Goal: Task Accomplishment & Management: Complete application form

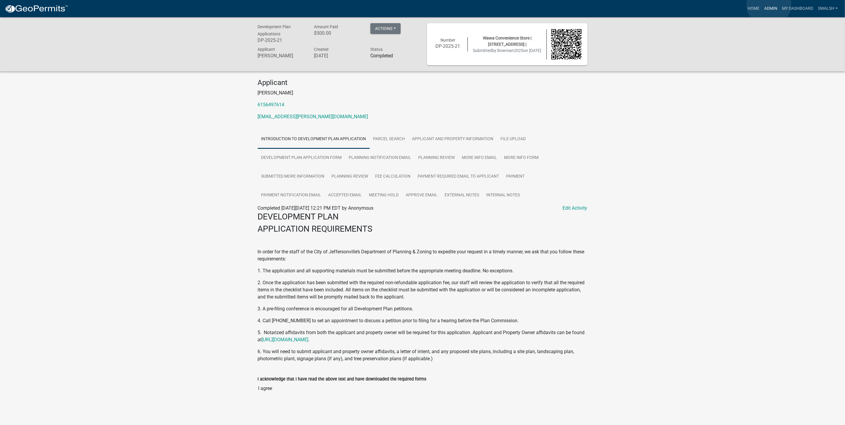
click at [769, 4] on link "Admin" at bounding box center [771, 8] width 18 height 11
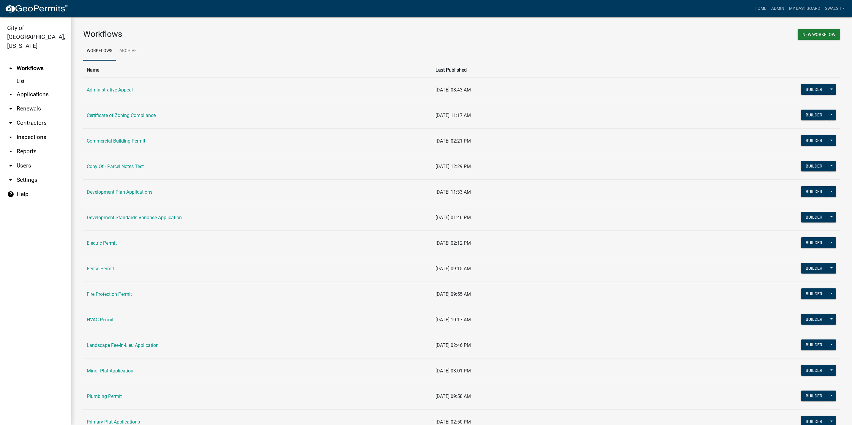
click at [647, 208] on td "[DATE] 01:46 PM" at bounding box center [562, 218] width 261 height 26
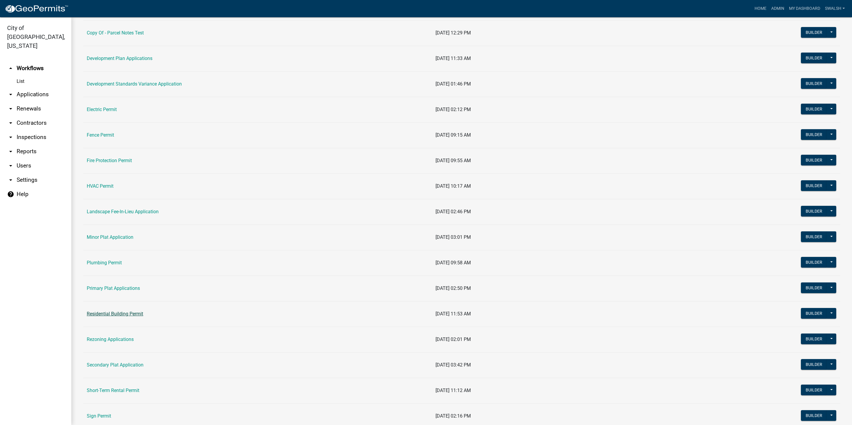
click at [119, 317] on link "Residential Building Permit" at bounding box center [115, 314] width 56 height 6
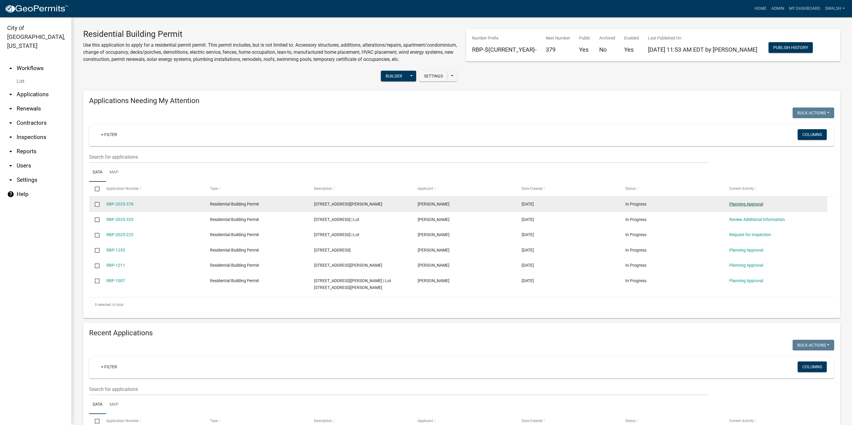
click at [752, 206] on link "Planning Approval" at bounding box center [746, 204] width 34 height 5
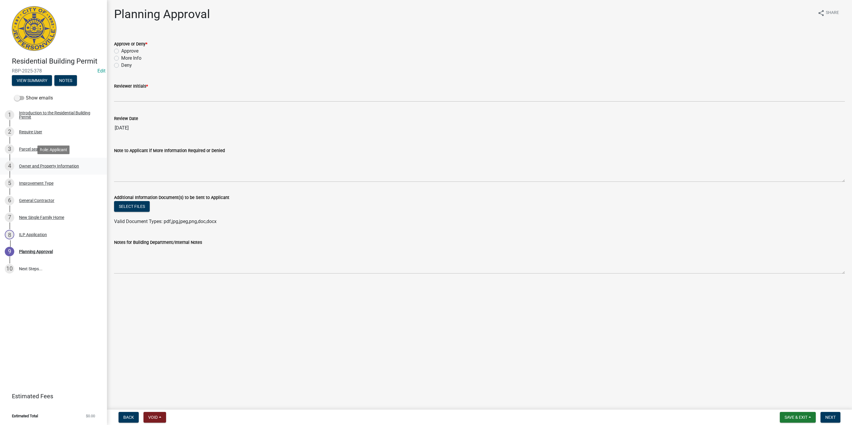
click at [47, 168] on div "Owner and Property Information" at bounding box center [49, 166] width 60 height 4
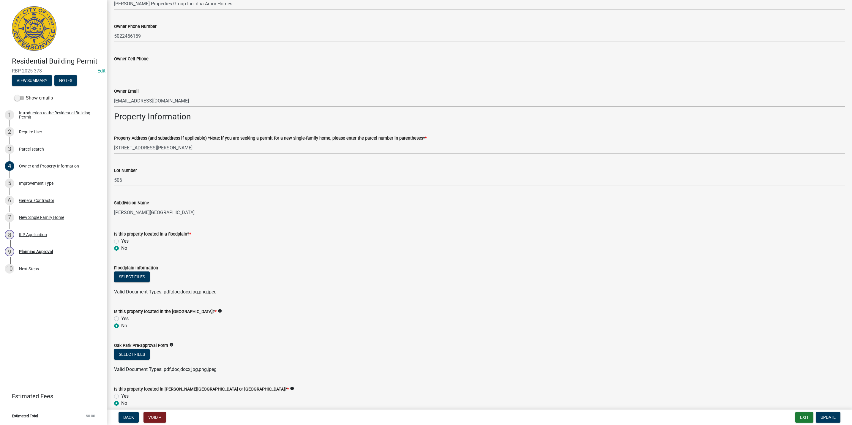
scroll to position [345, 0]
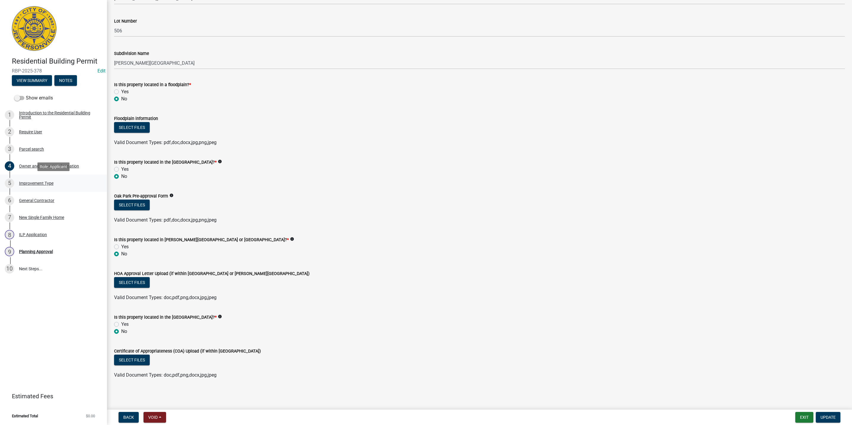
click at [46, 184] on div "Improvement Type" at bounding box center [36, 183] width 34 height 4
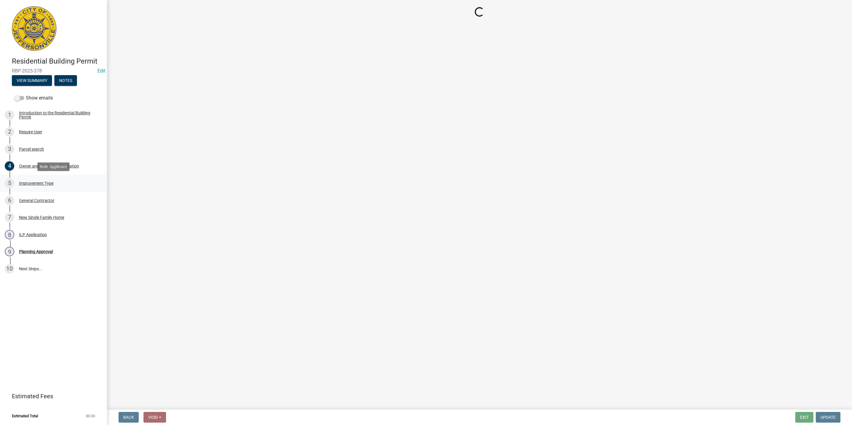
scroll to position [0, 0]
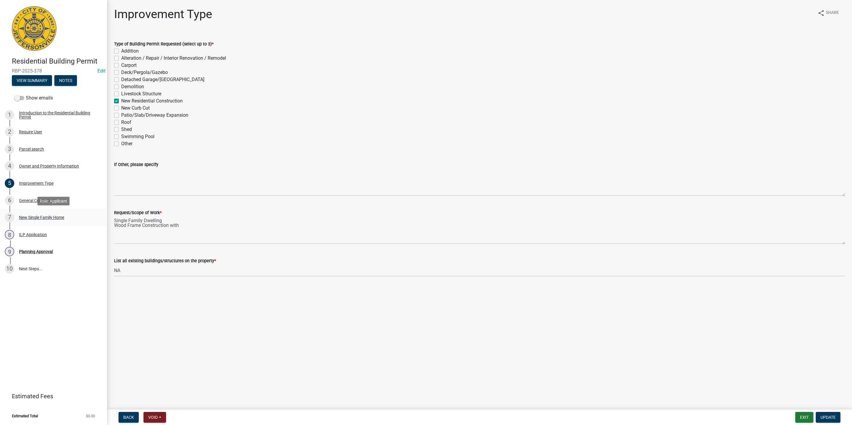
click at [58, 224] on link "7 New Single Family Home" at bounding box center [53, 217] width 107 height 17
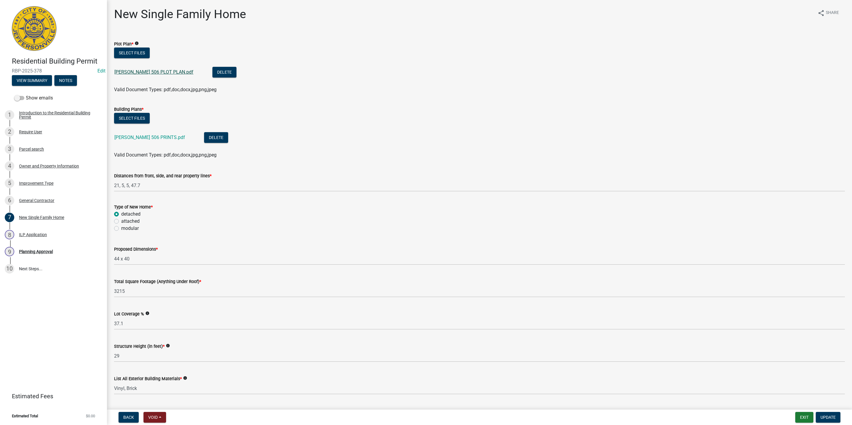
click at [144, 71] on link "[PERSON_NAME] 506 PLOT PLAN.pdf" at bounding box center [153, 72] width 79 height 6
click at [61, 162] on div "4 Owner and Property Information" at bounding box center [51, 166] width 93 height 10
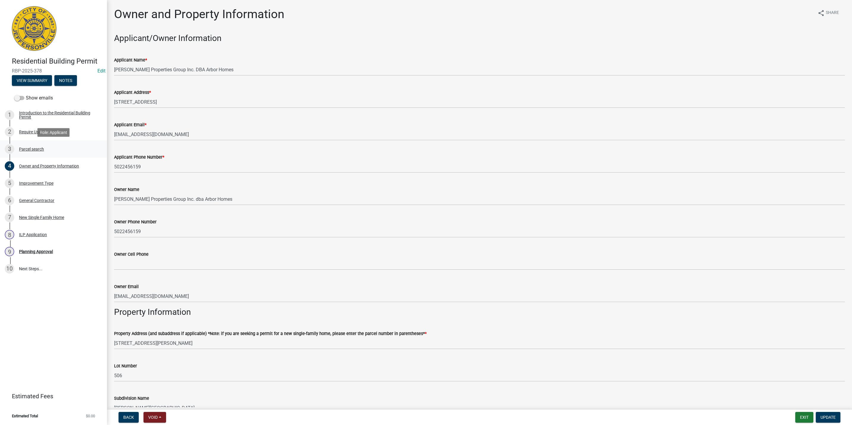
click at [46, 146] on div "3 Parcel search" at bounding box center [51, 149] width 93 height 10
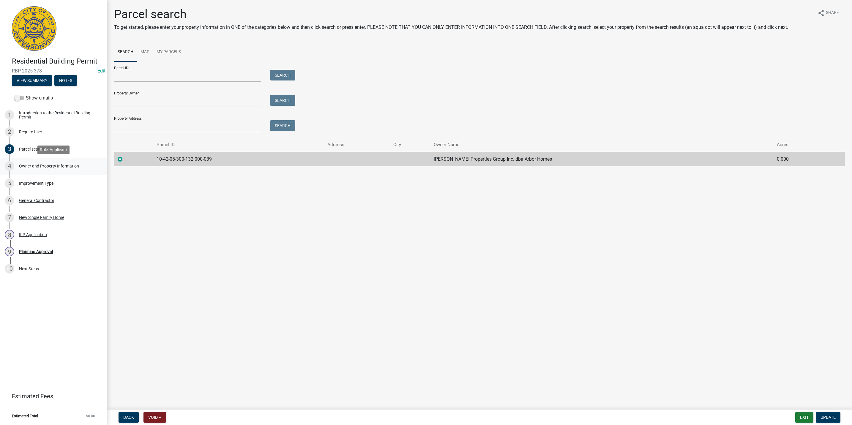
click at [39, 164] on div "Owner and Property Information" at bounding box center [49, 166] width 60 height 4
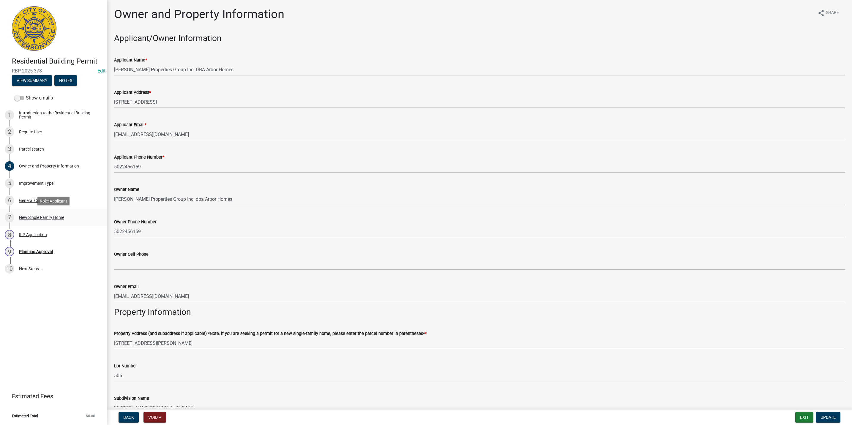
click at [62, 215] on div "New Single Family Home" at bounding box center [41, 217] width 45 height 4
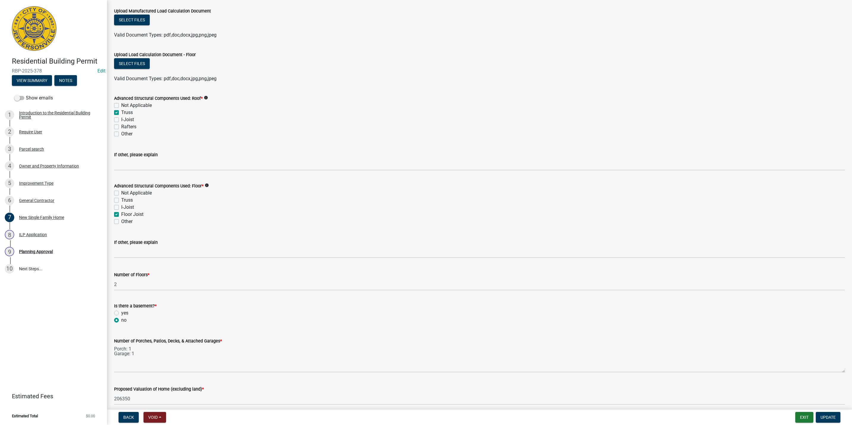
scroll to position [699, 0]
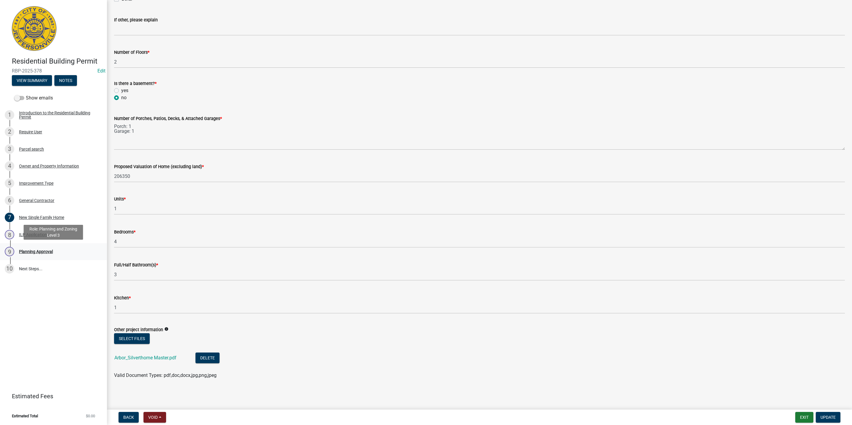
click at [19, 245] on link "9 Planning Approval" at bounding box center [53, 251] width 107 height 17
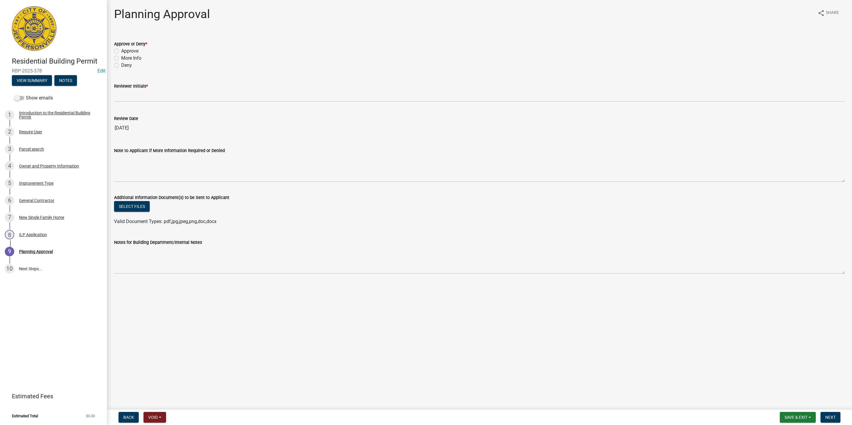
click at [126, 58] on label "More Info" at bounding box center [131, 58] width 20 height 7
click at [125, 58] on input "More Info" at bounding box center [123, 57] width 4 height 4
radio input "true"
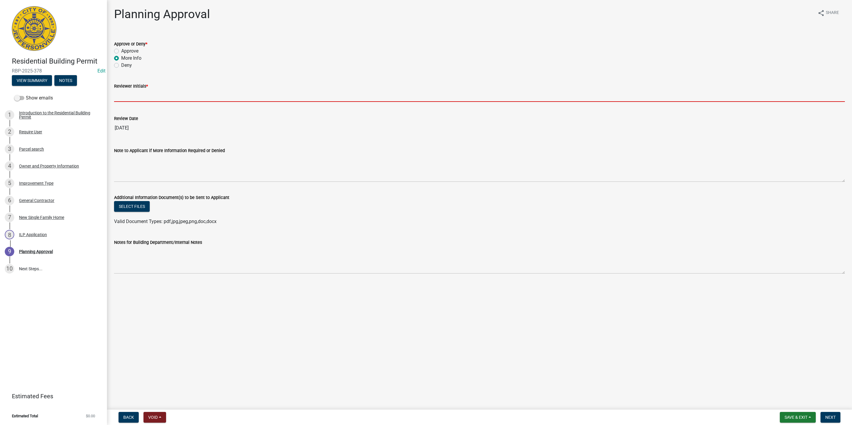
click at [127, 99] on input "Reviewer Initials *" at bounding box center [479, 96] width 731 height 12
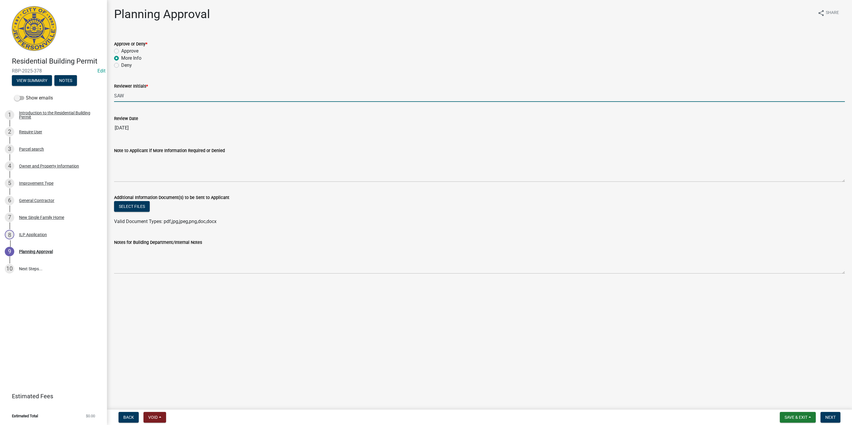
type input "SAW"
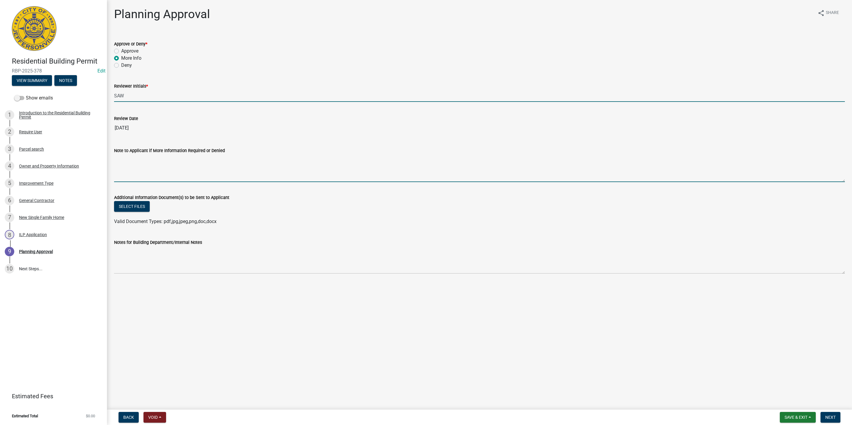
click at [125, 173] on textarea "Note to Applicant if More Information Required or Denied" at bounding box center [479, 168] width 731 height 28
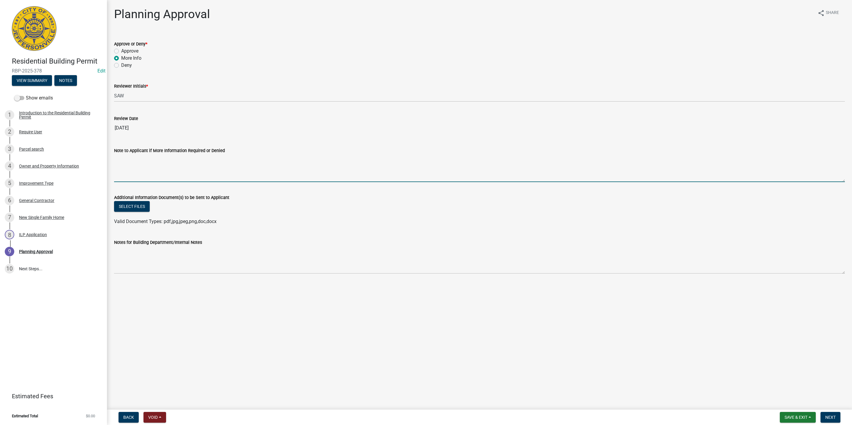
type textarea "P"
type textarea "Can you please clarify the proposed lot? The application information is filled …"
click at [823, 412] on form "Save & Exit Save Save & Exit Next" at bounding box center [810, 417] width 65 height 11
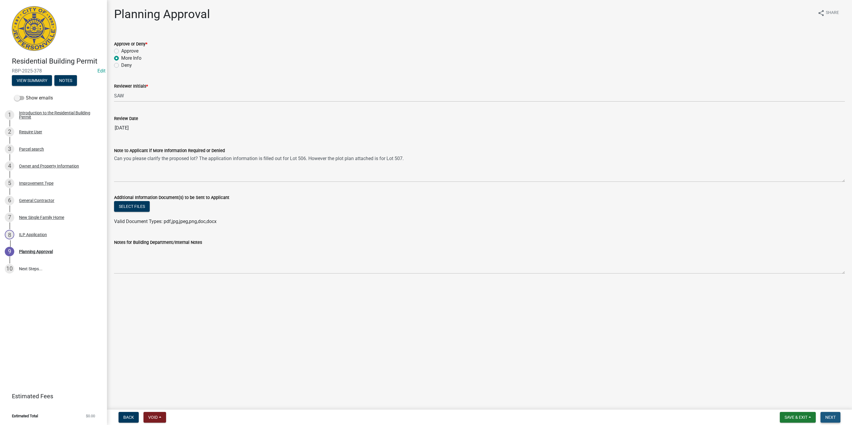
click at [825, 417] on span "Next" at bounding box center [830, 417] width 10 height 5
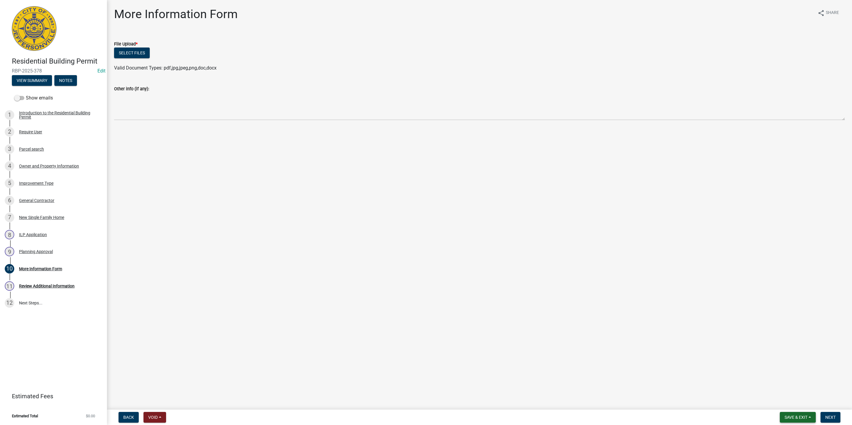
click at [803, 418] on span "Save & Exit" at bounding box center [796, 417] width 23 height 5
click at [794, 405] on button "Save & Exit" at bounding box center [792, 402] width 48 height 14
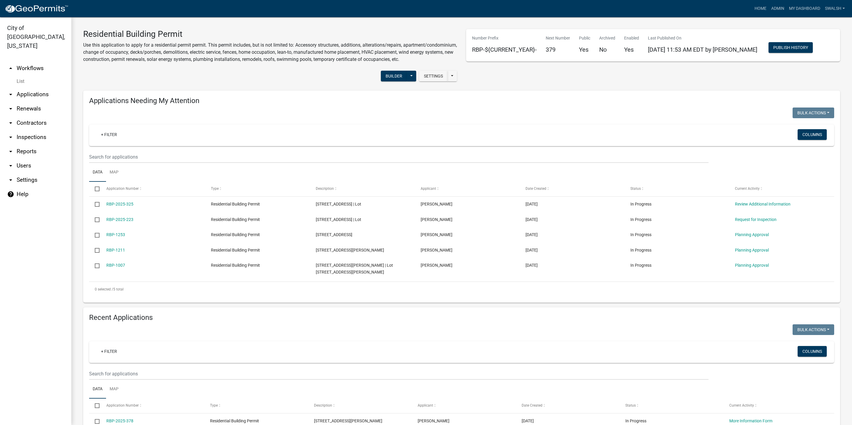
click at [20, 56] on ul "arrow_drop_up Workflows List arrow_drop_down Applications Search by Parcel Sear…" at bounding box center [35, 240] width 71 height 369
click at [24, 61] on link "arrow_drop_up Workflows" at bounding box center [35, 68] width 71 height 14
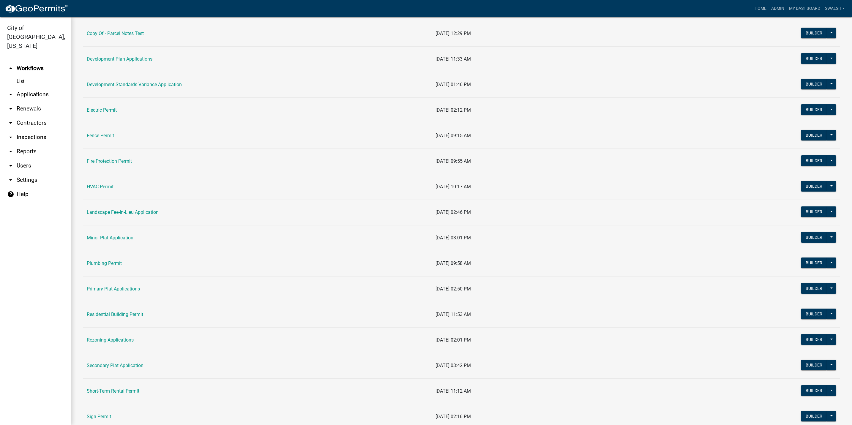
scroll to position [134, 0]
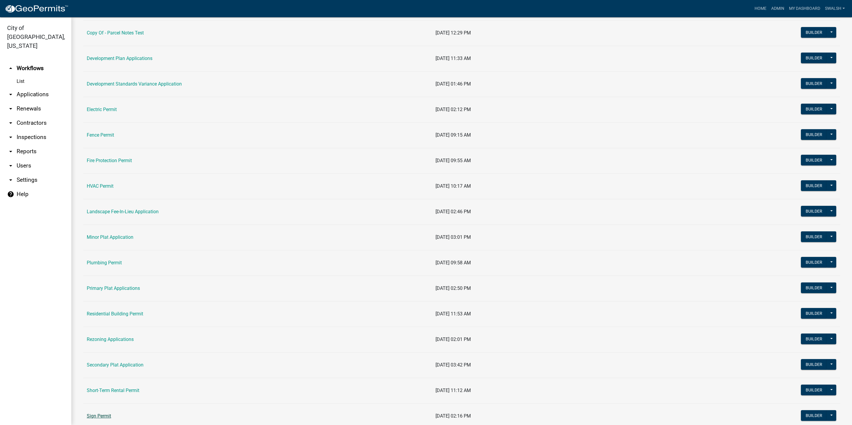
click at [96, 418] on link "Sign Permit" at bounding box center [99, 416] width 24 height 6
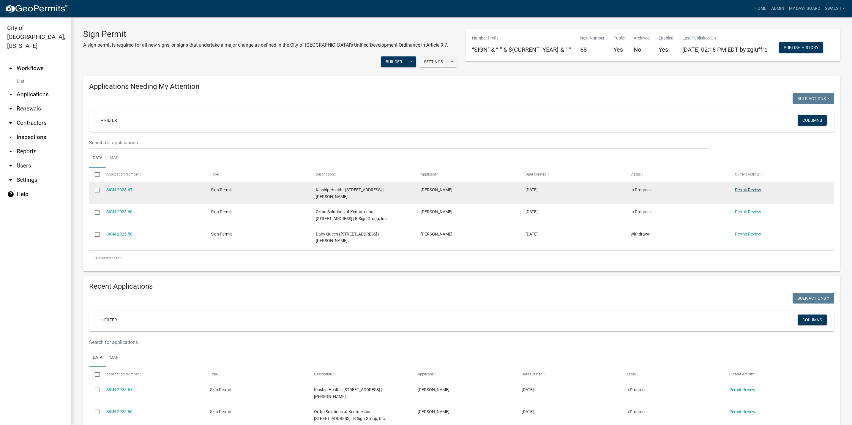
click at [750, 192] on link "Permit Review" at bounding box center [748, 189] width 26 height 5
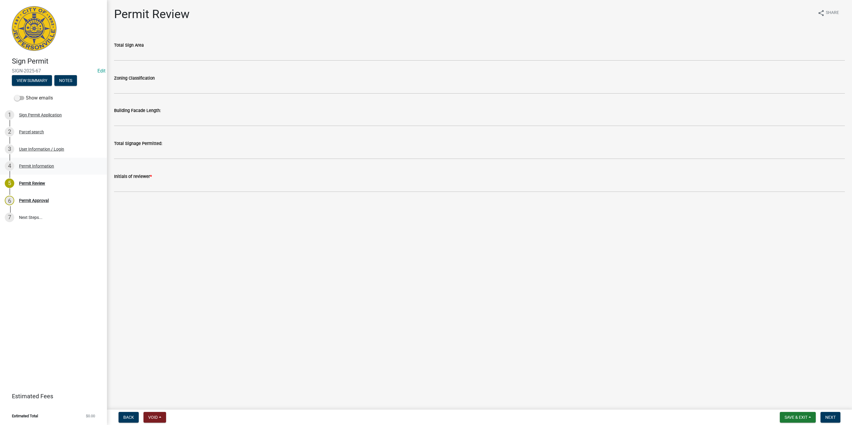
click at [60, 166] on div "4 Permit Information" at bounding box center [51, 166] width 93 height 10
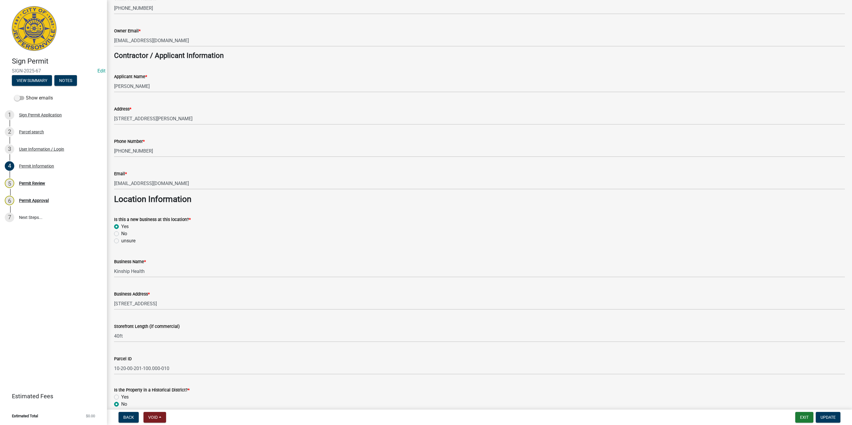
scroll to position [178, 0]
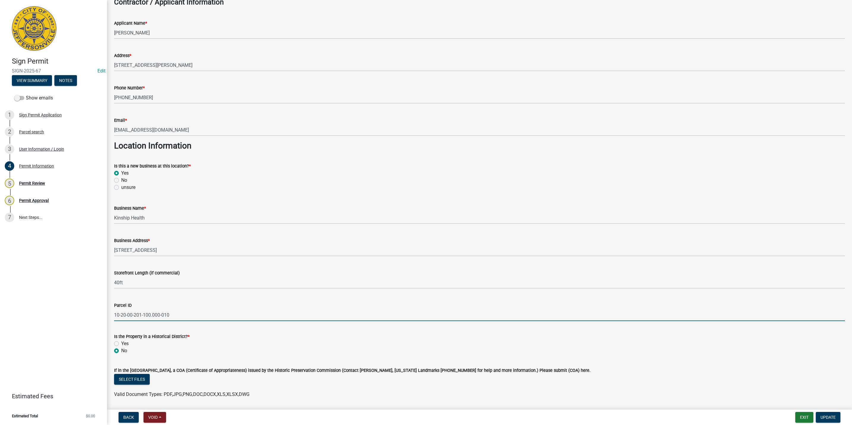
drag, startPoint x: 192, startPoint y: 316, endPoint x: 99, endPoint y: 314, distance: 92.4
click at [99, 314] on div "Sign Permit SIGN-2025-67 Edit View Summary Notes Show emails 1 Sign Permit Appl…" at bounding box center [426, 212] width 852 height 425
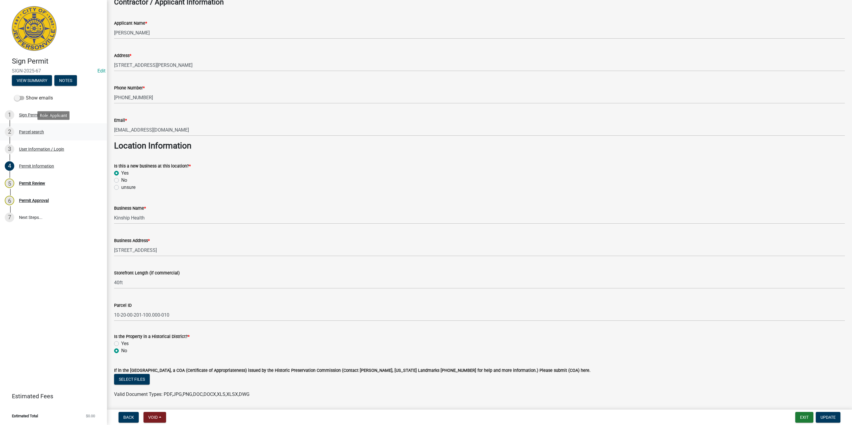
click at [52, 130] on div "2 Parcel search" at bounding box center [51, 132] width 93 height 10
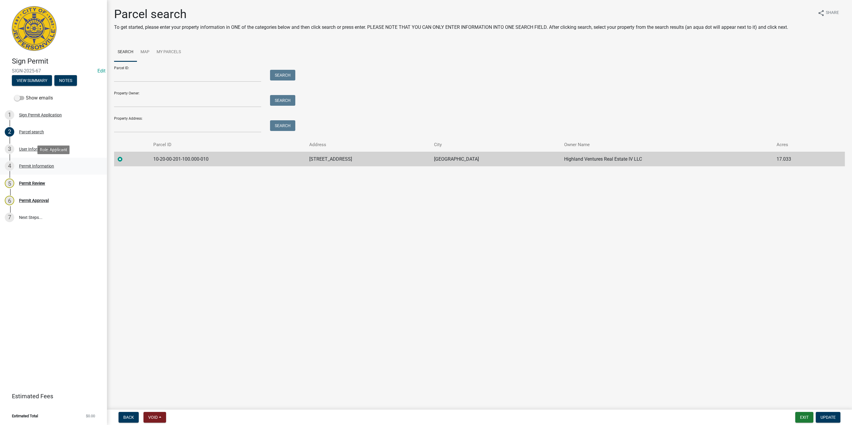
click at [45, 169] on div "4 Permit Information" at bounding box center [51, 166] width 93 height 10
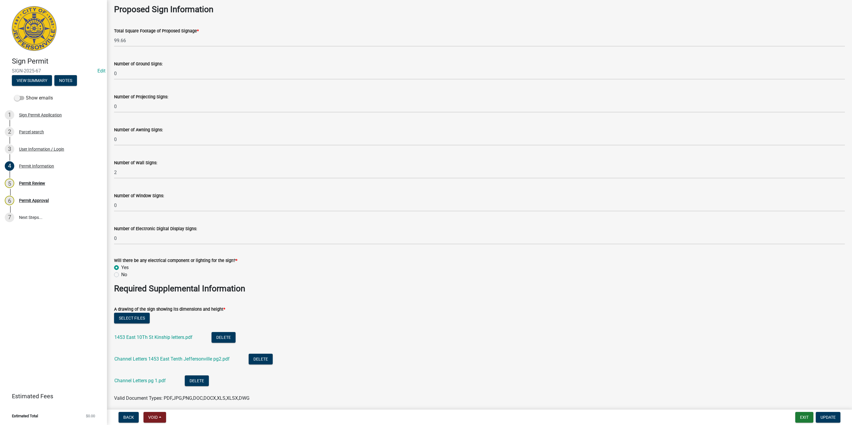
scroll to position [758, 0]
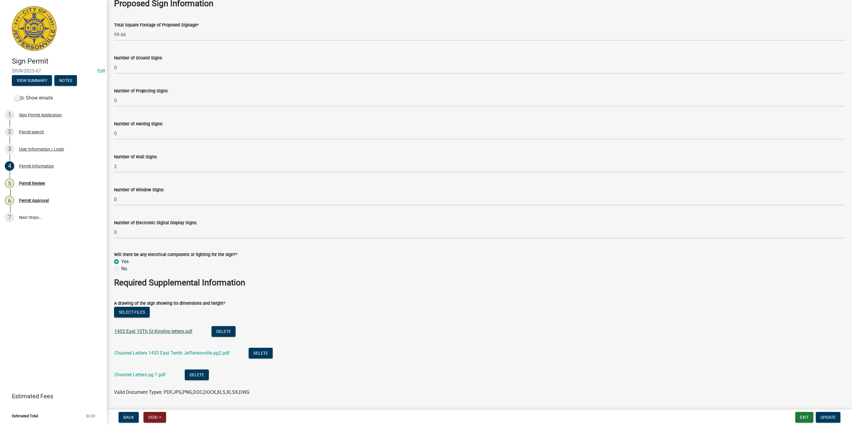
click at [178, 330] on link "1453 East 10Th St Kinship letters.pdf" at bounding box center [153, 332] width 78 height 6
click at [185, 355] on link "Channel Letters 1453 East Tenth Jeffersonville pg2.pdf" at bounding box center [171, 353] width 115 height 6
click at [141, 374] on link "Channel Letters pg 1.pdf" at bounding box center [139, 375] width 51 height 6
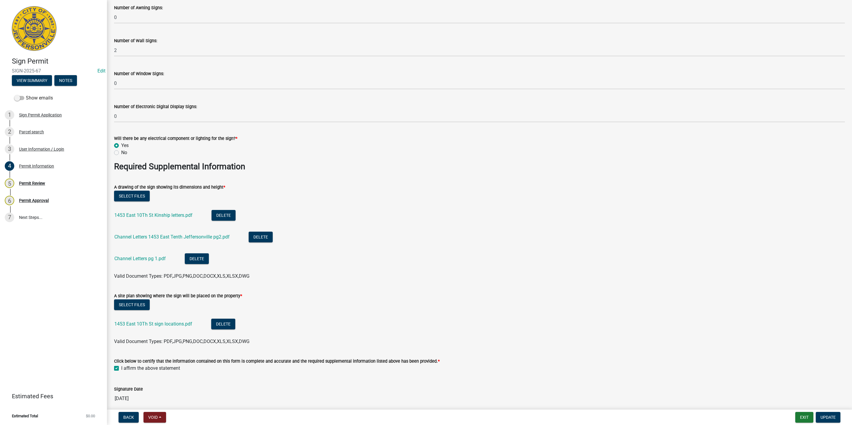
scroll to position [899, 0]
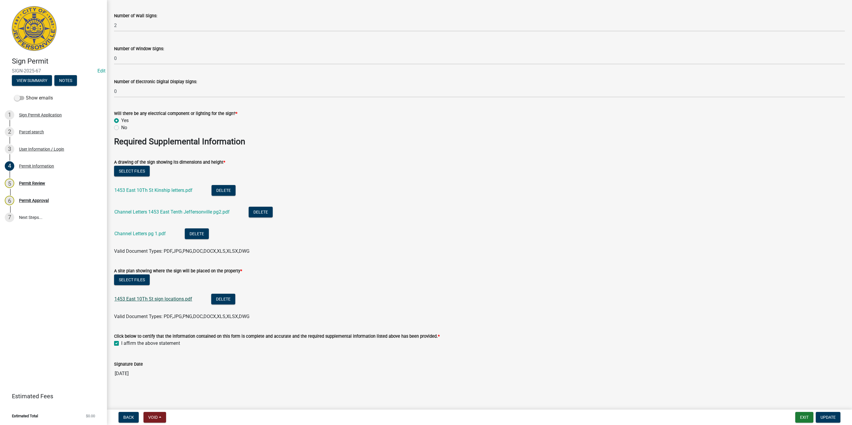
click at [167, 301] on link "1453 East 10Th St sign locations.pdf" at bounding box center [153, 299] width 78 height 6
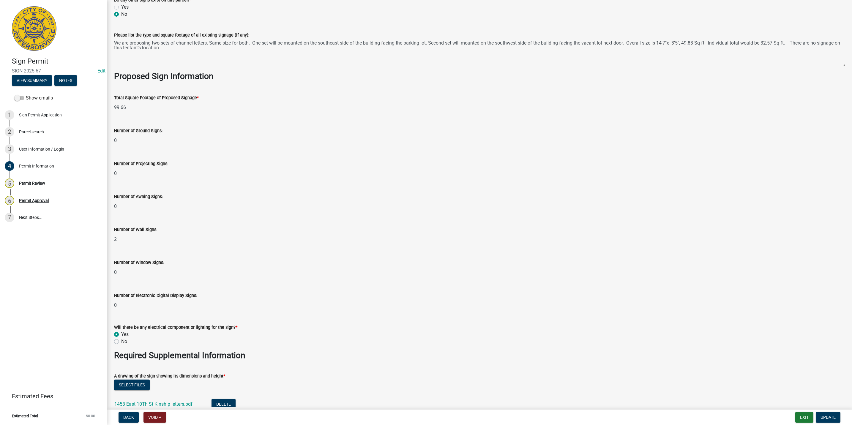
scroll to position [676, 0]
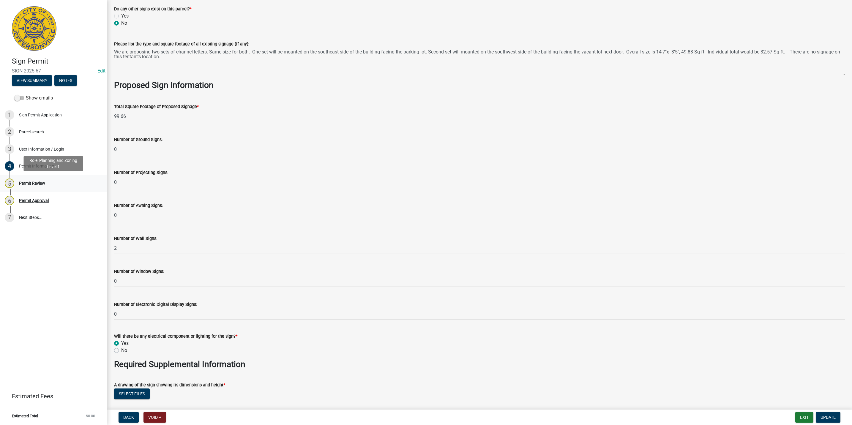
click at [40, 188] on link "5 Permit Review" at bounding box center [53, 183] width 107 height 17
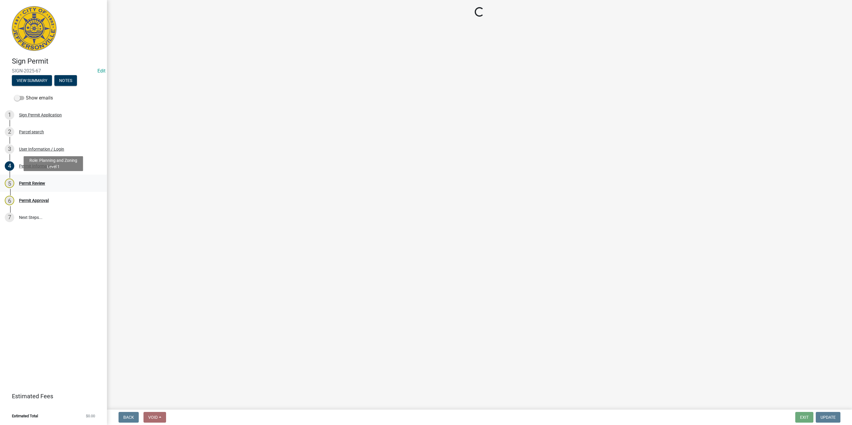
scroll to position [0, 0]
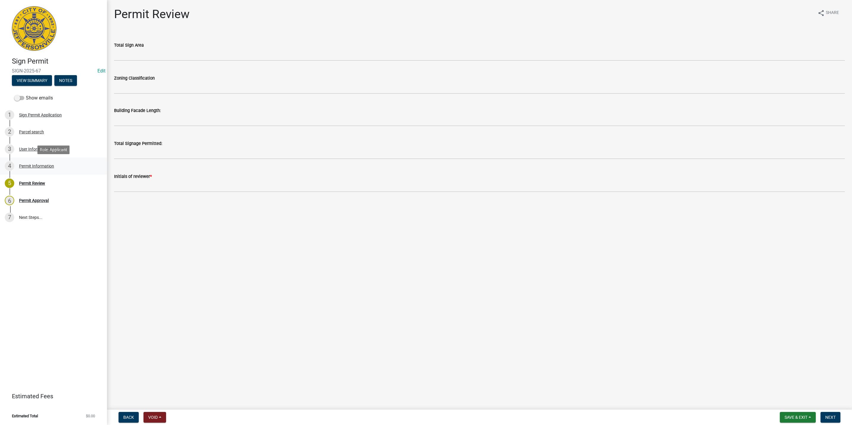
click at [38, 162] on div "4 Permit Information" at bounding box center [51, 166] width 93 height 10
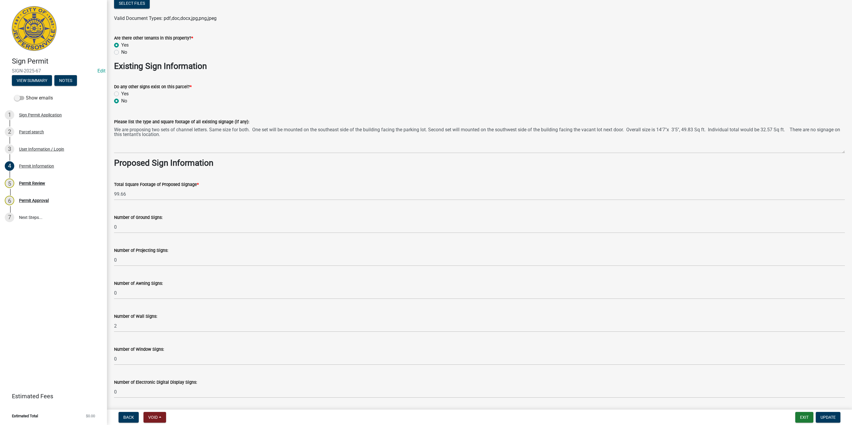
scroll to position [587, 0]
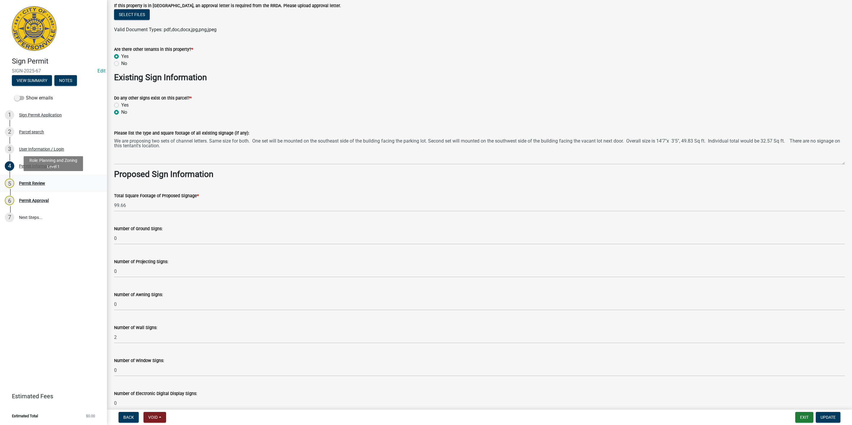
click at [44, 180] on div "5 Permit Review" at bounding box center [51, 184] width 93 height 10
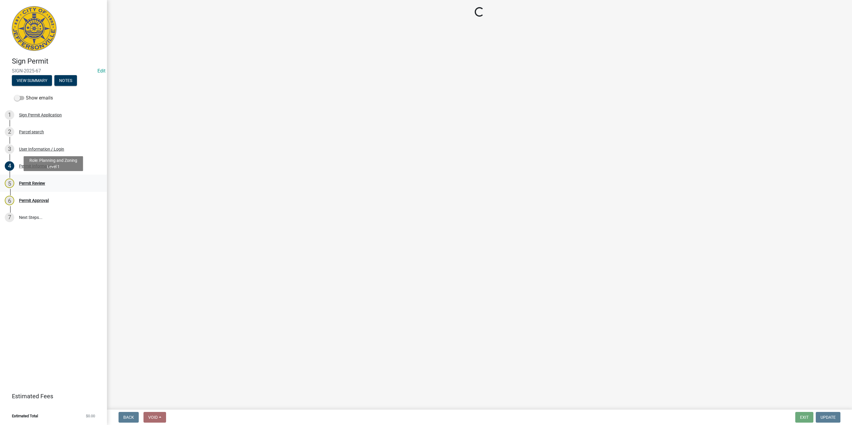
scroll to position [0, 0]
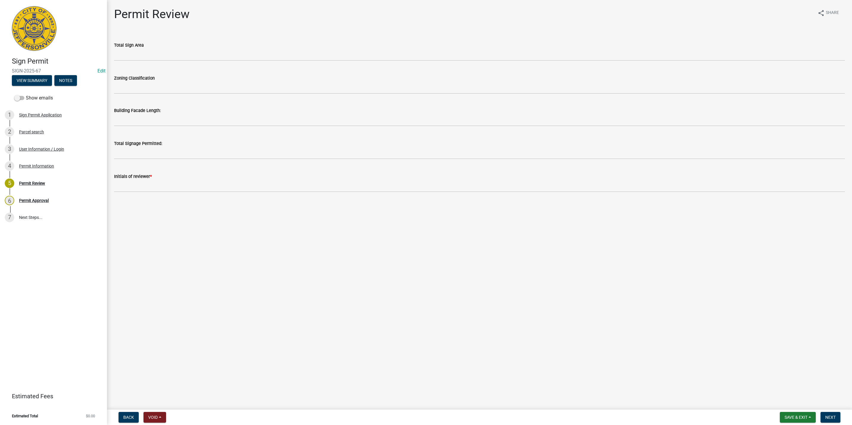
click at [189, 65] on wm-data-entity-input "Total Sign Area" at bounding box center [479, 49] width 731 height 33
click at [186, 61] on wm-data-entity-input "Total Sign Area" at bounding box center [479, 49] width 731 height 33
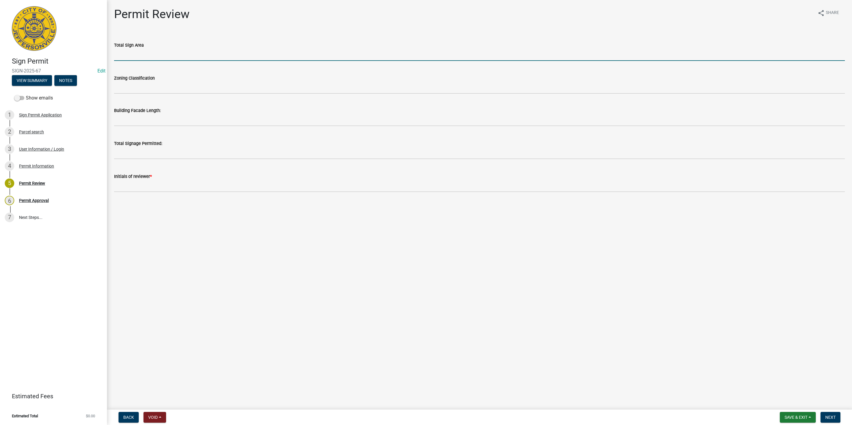
click at [186, 59] on input "text" at bounding box center [479, 55] width 731 height 12
type input "99.66"
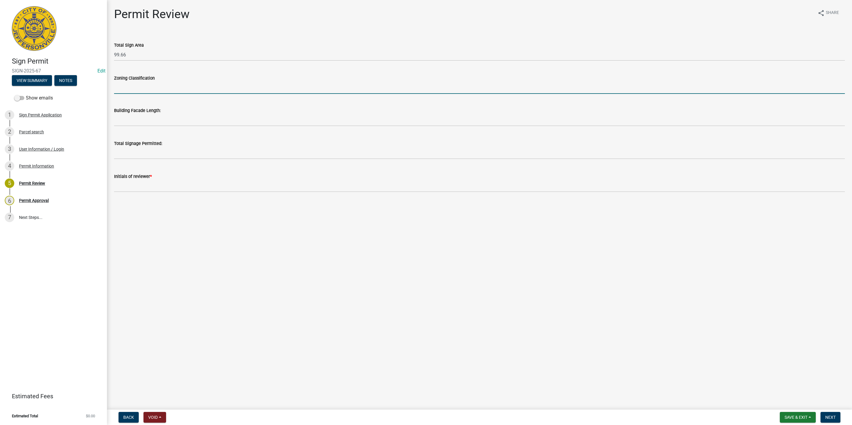
click at [166, 90] on input "Zoning Classification" at bounding box center [479, 88] width 731 height 12
type input "C2"
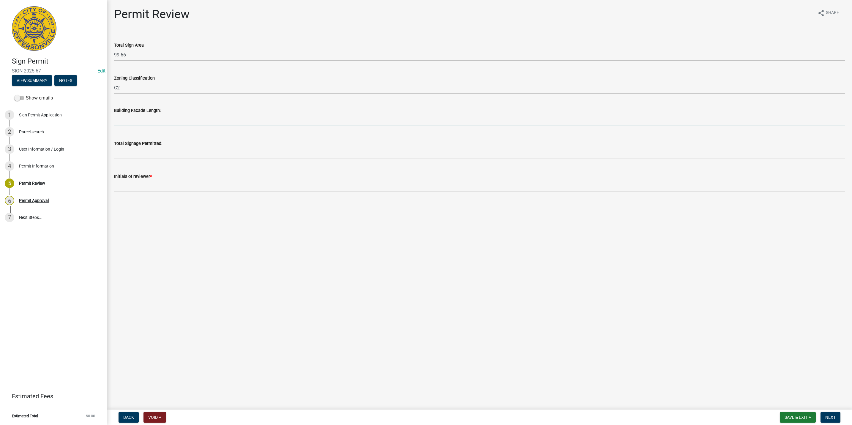
click at [137, 116] on input "text" at bounding box center [479, 120] width 731 height 12
type input "100"
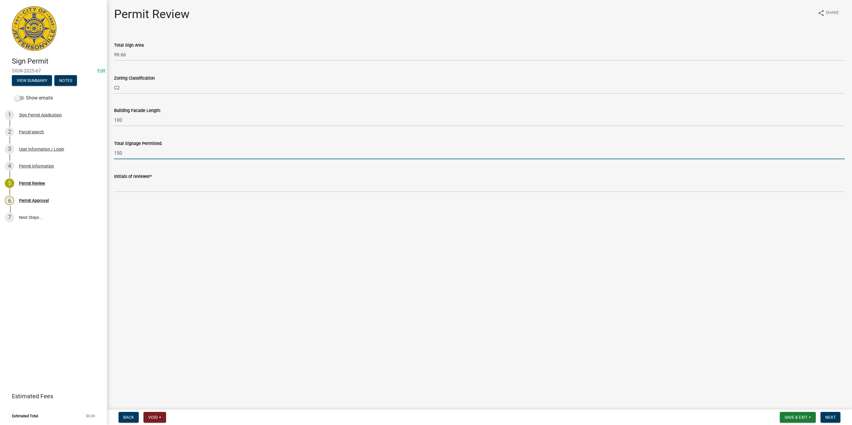
type input "150"
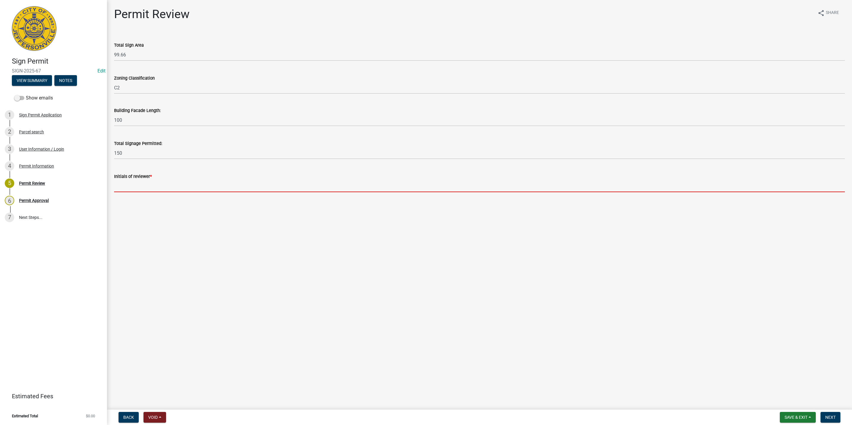
click at [130, 184] on input "Initials of reviewer *" at bounding box center [479, 186] width 731 height 12
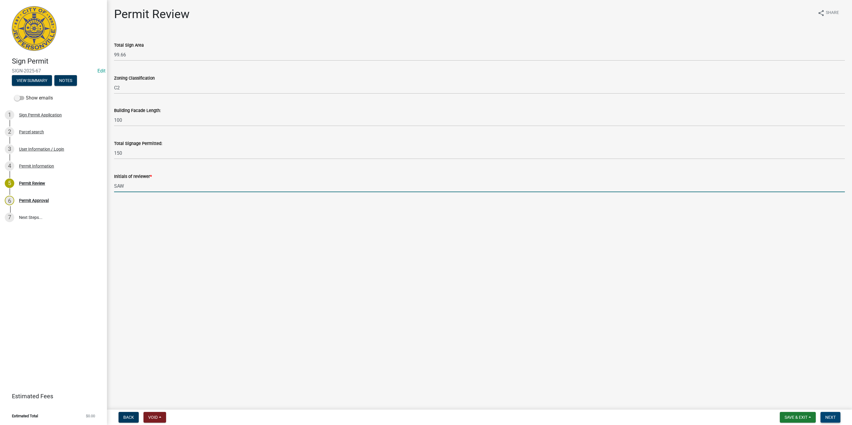
type input "SAW"
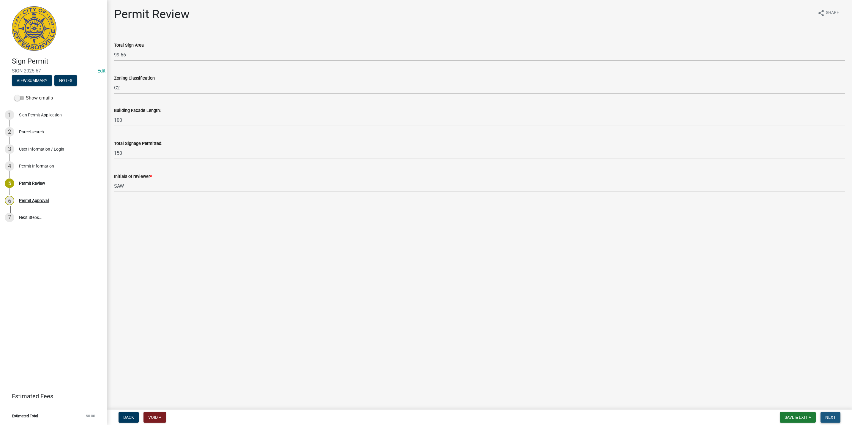
click at [831, 413] on button "Next" at bounding box center [831, 417] width 20 height 11
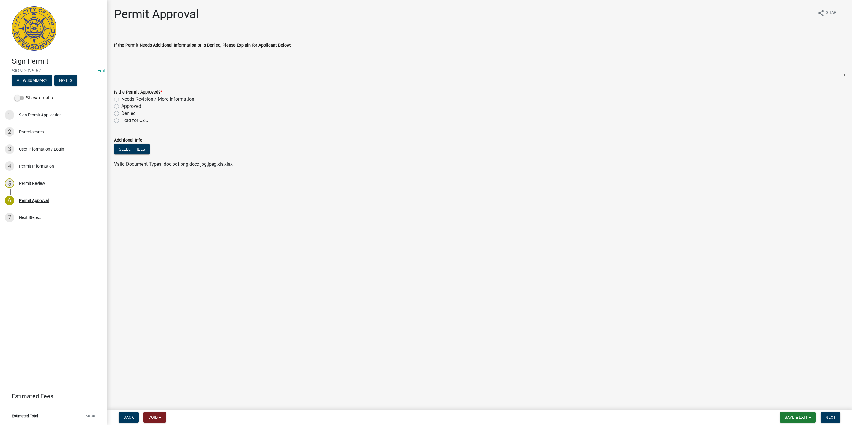
click at [120, 100] on div "Needs Revision / More Information" at bounding box center [479, 99] width 731 height 7
click at [121, 120] on label "Hold for CZC" at bounding box center [134, 120] width 27 height 7
click at [121, 120] on input "Hold for CZC" at bounding box center [123, 119] width 4 height 4
radio input "true"
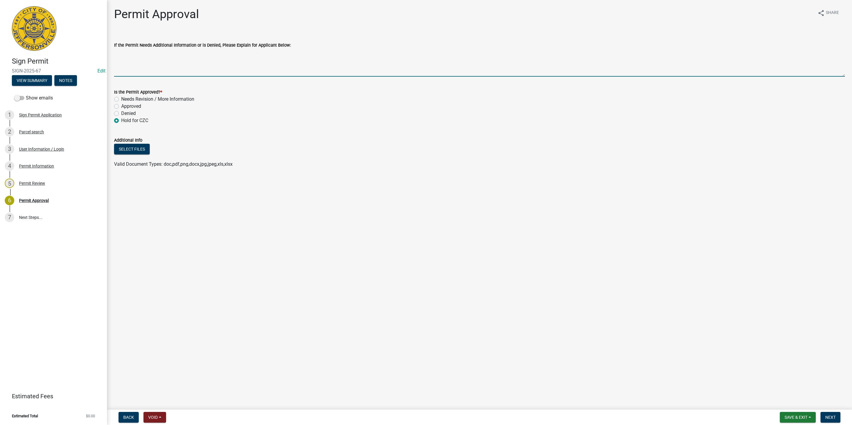
click at [159, 59] on textarea "If the Permit Needs Additional Information or is Denied, Please Explain for App…" at bounding box center [479, 63] width 731 height 28
type textarea "A"
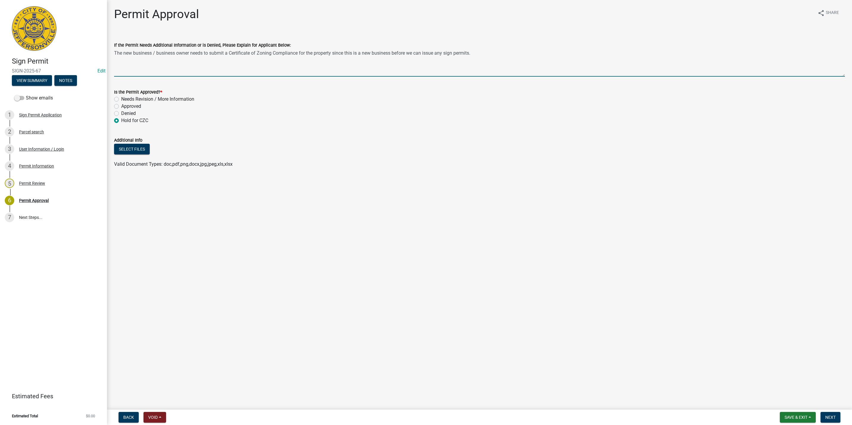
type textarea "The new business / business owner needs to submit a Certificate of Zoning Compl…"
click at [132, 415] on span "Back" at bounding box center [128, 417] width 11 height 5
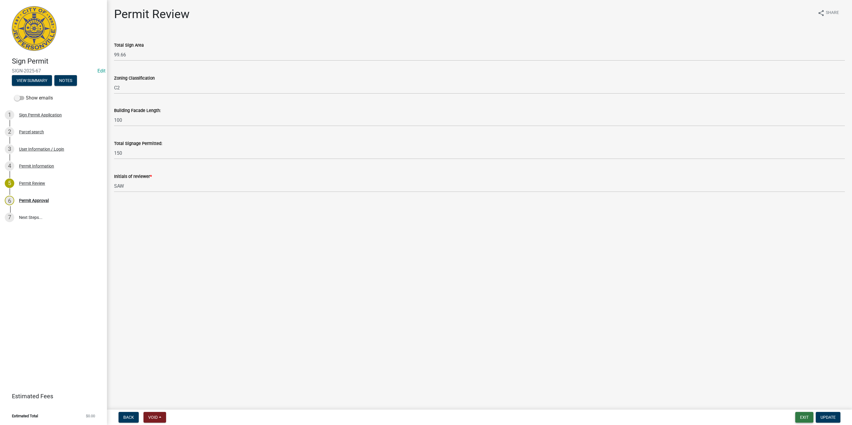
click at [803, 418] on button "Exit" at bounding box center [804, 417] width 18 height 11
